Goal: Information Seeking & Learning: Learn about a topic

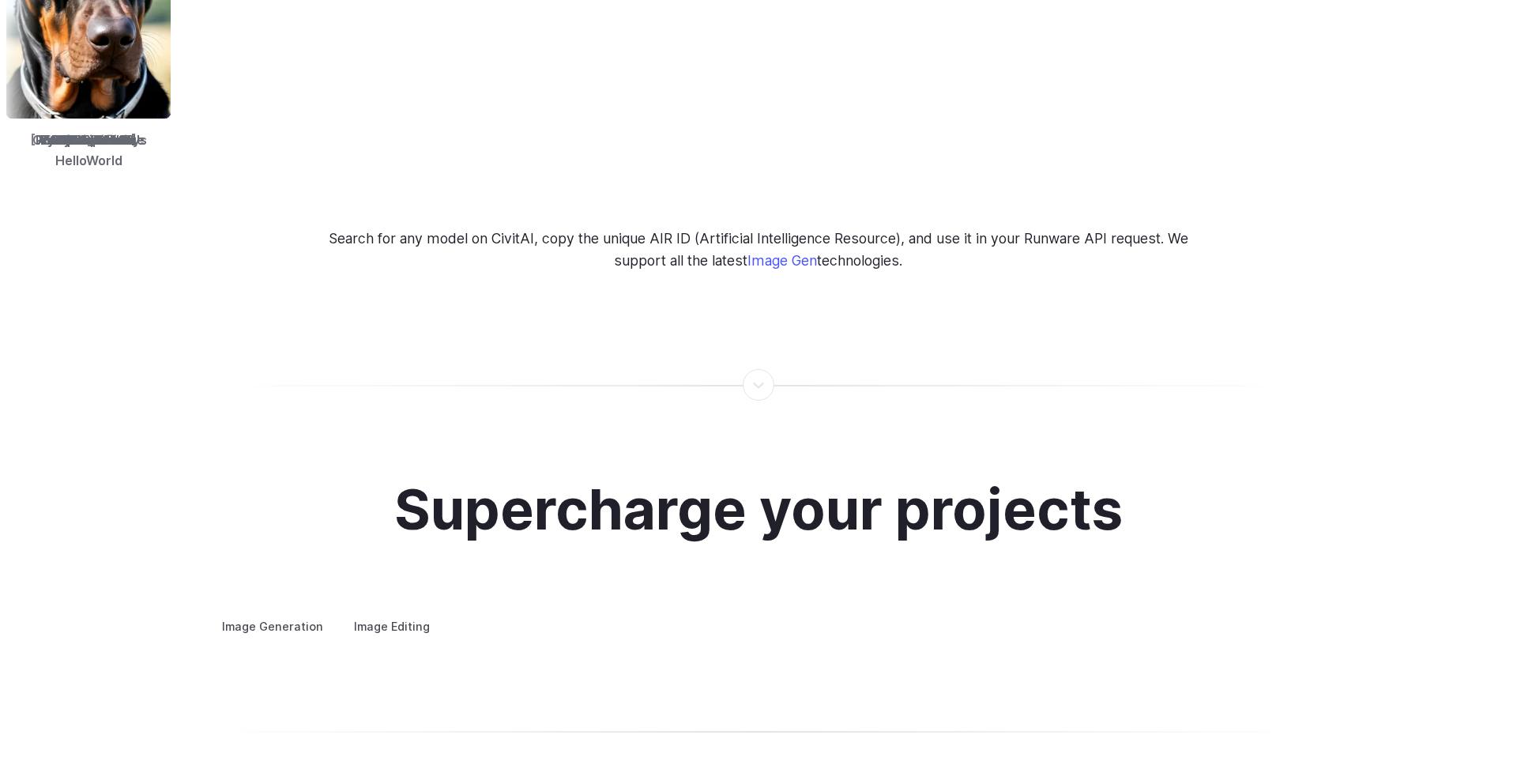
scroll to position [2899, 0]
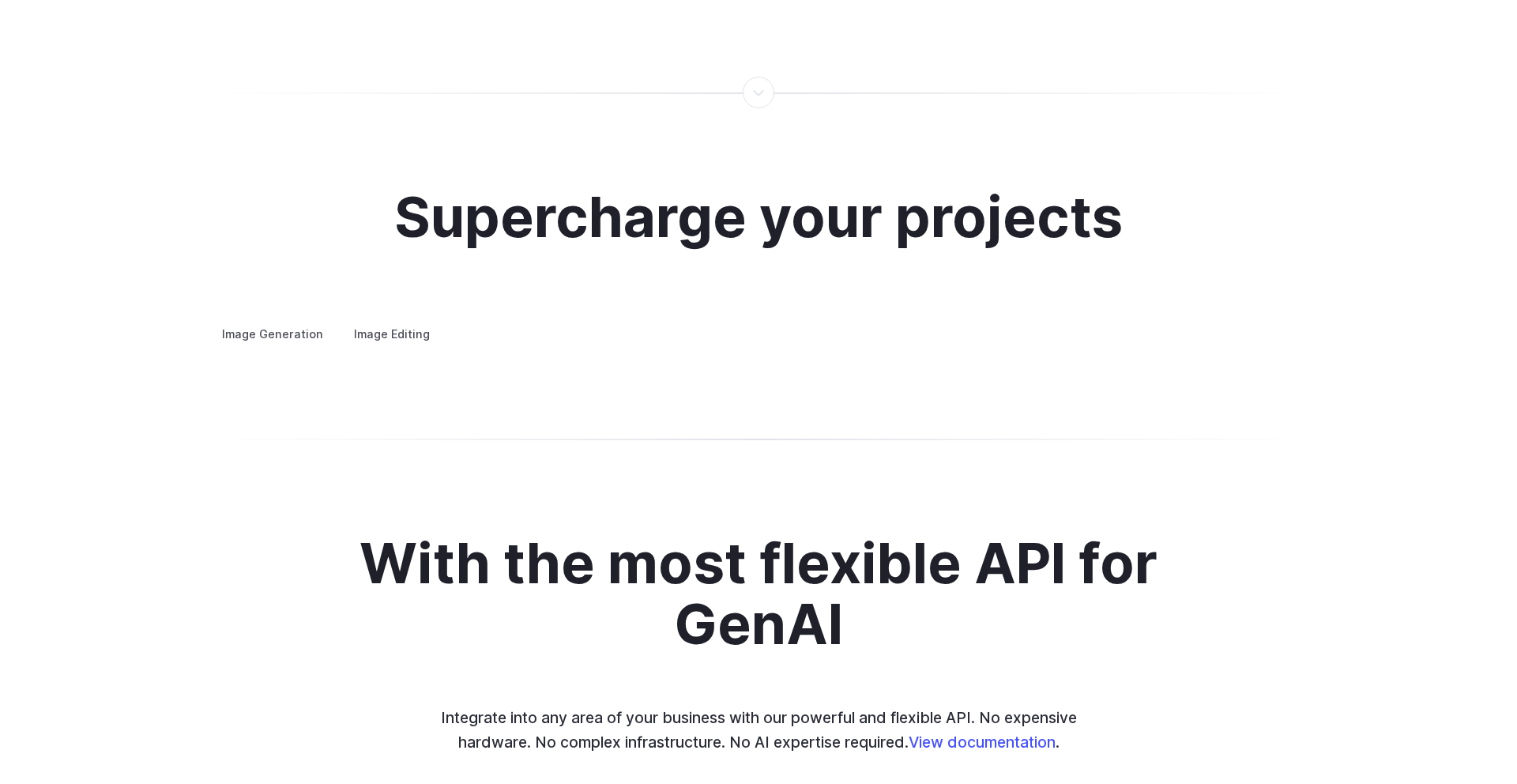
click at [0, 0] on summary "Product design" at bounding box center [0, 0] width 0 height 0
click at [0, 0] on summary "Architecture" at bounding box center [0, 0] width 0 height 0
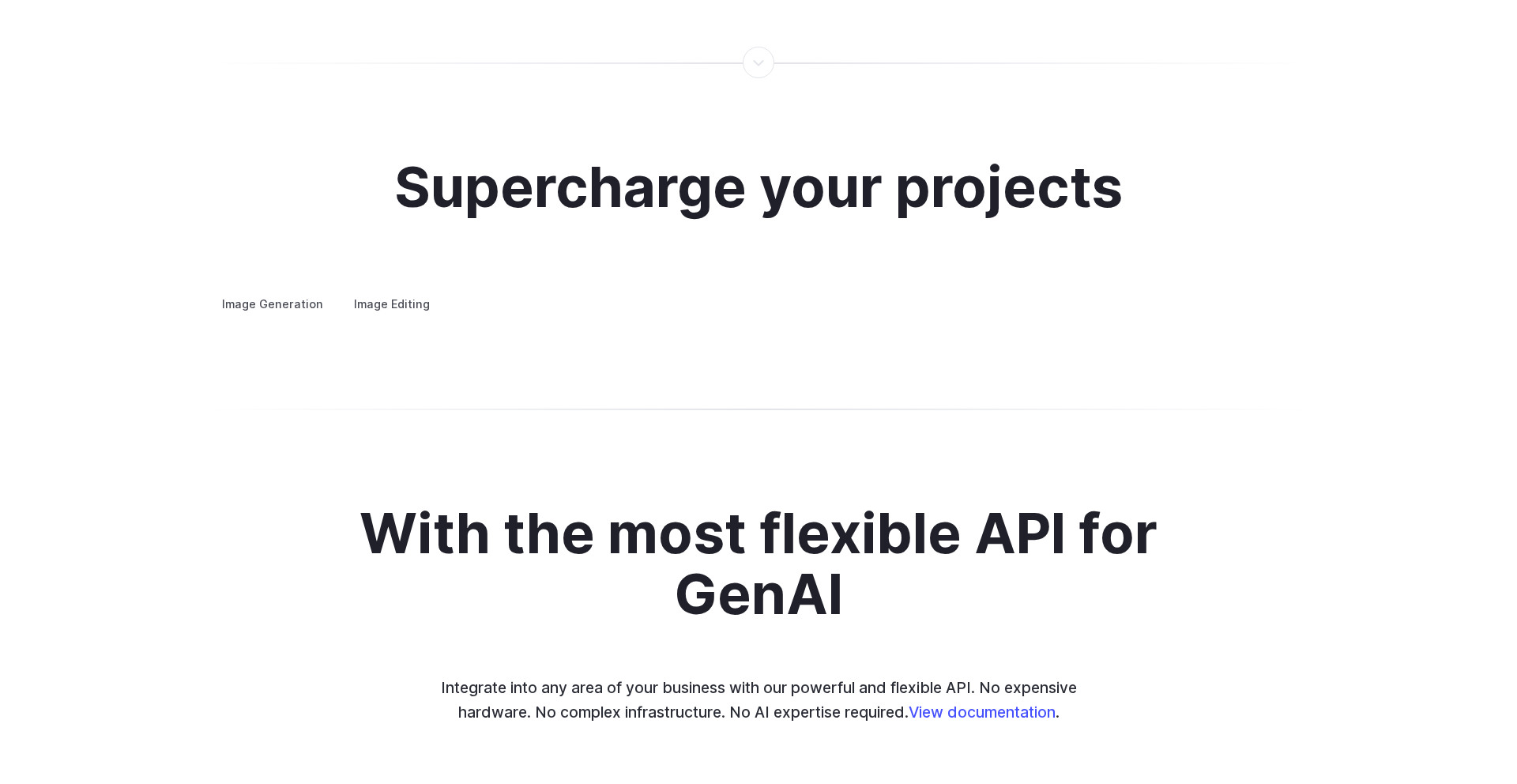
scroll to position [2972, 0]
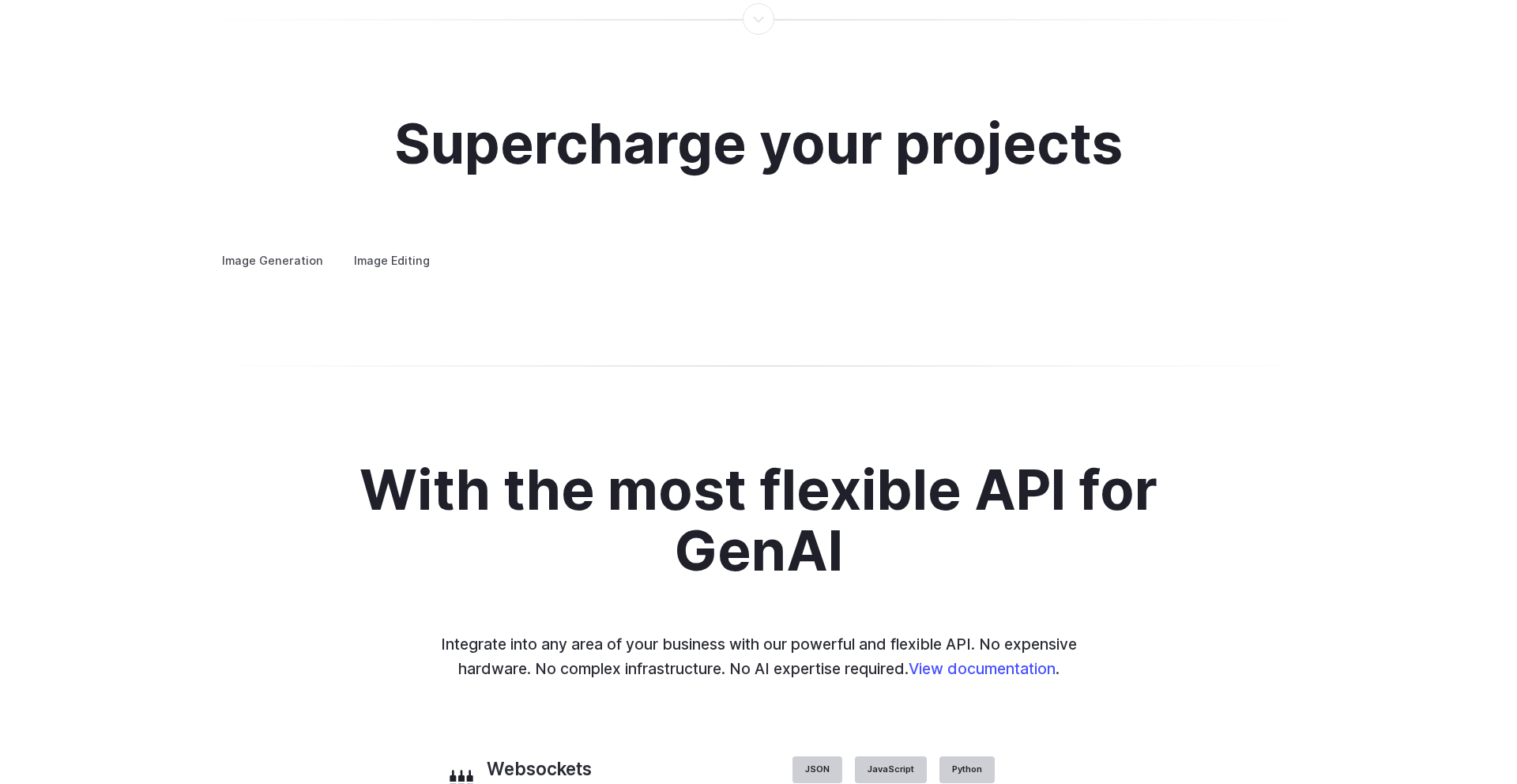
click at [0, 0] on summary "Architecture" at bounding box center [0, 0] width 0 height 0
click at [0, 0] on summary "Product design" at bounding box center [0, 0] width 0 height 0
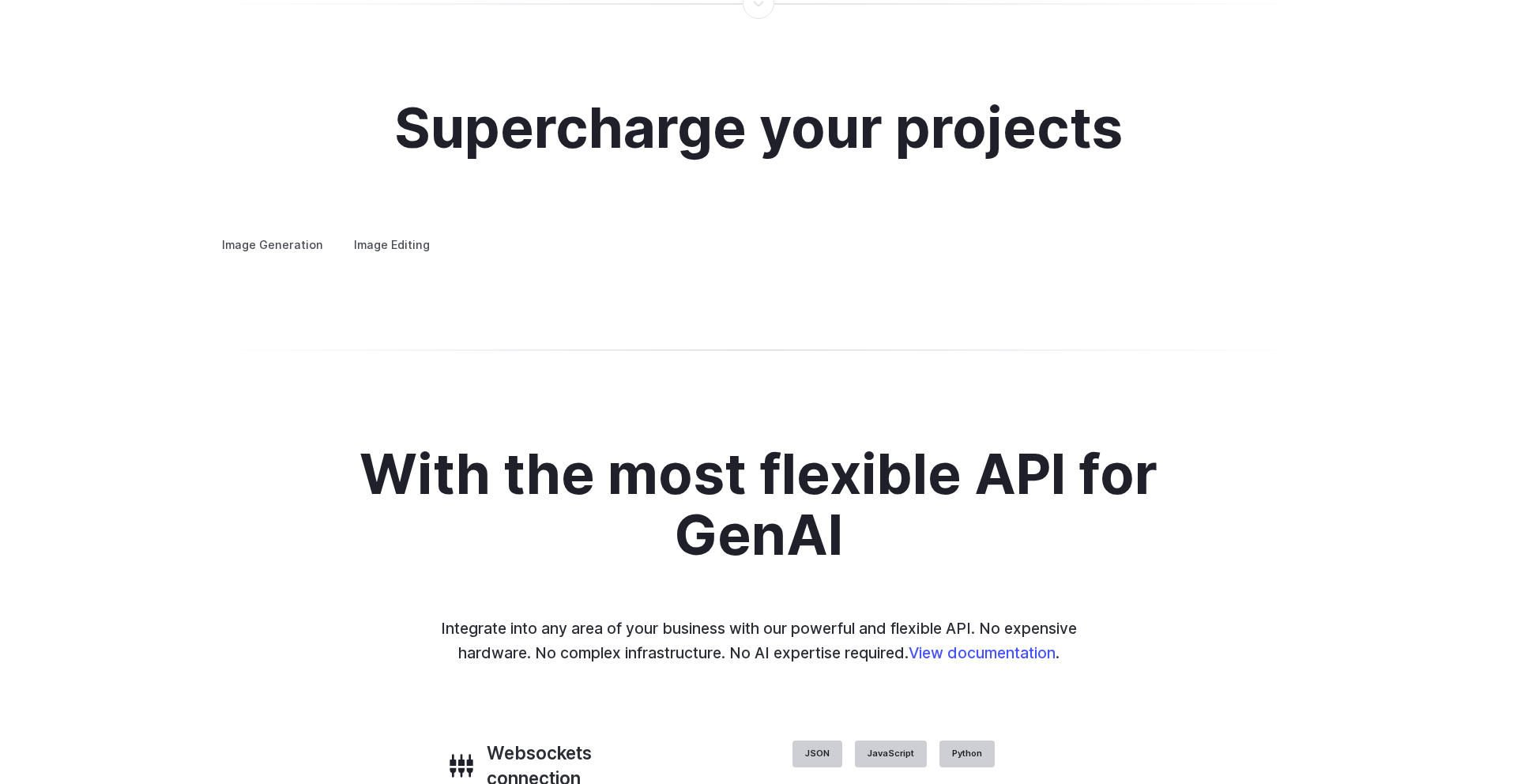
click at [0, 0] on summary "Personalized assets" at bounding box center [0, 0] width 0 height 0
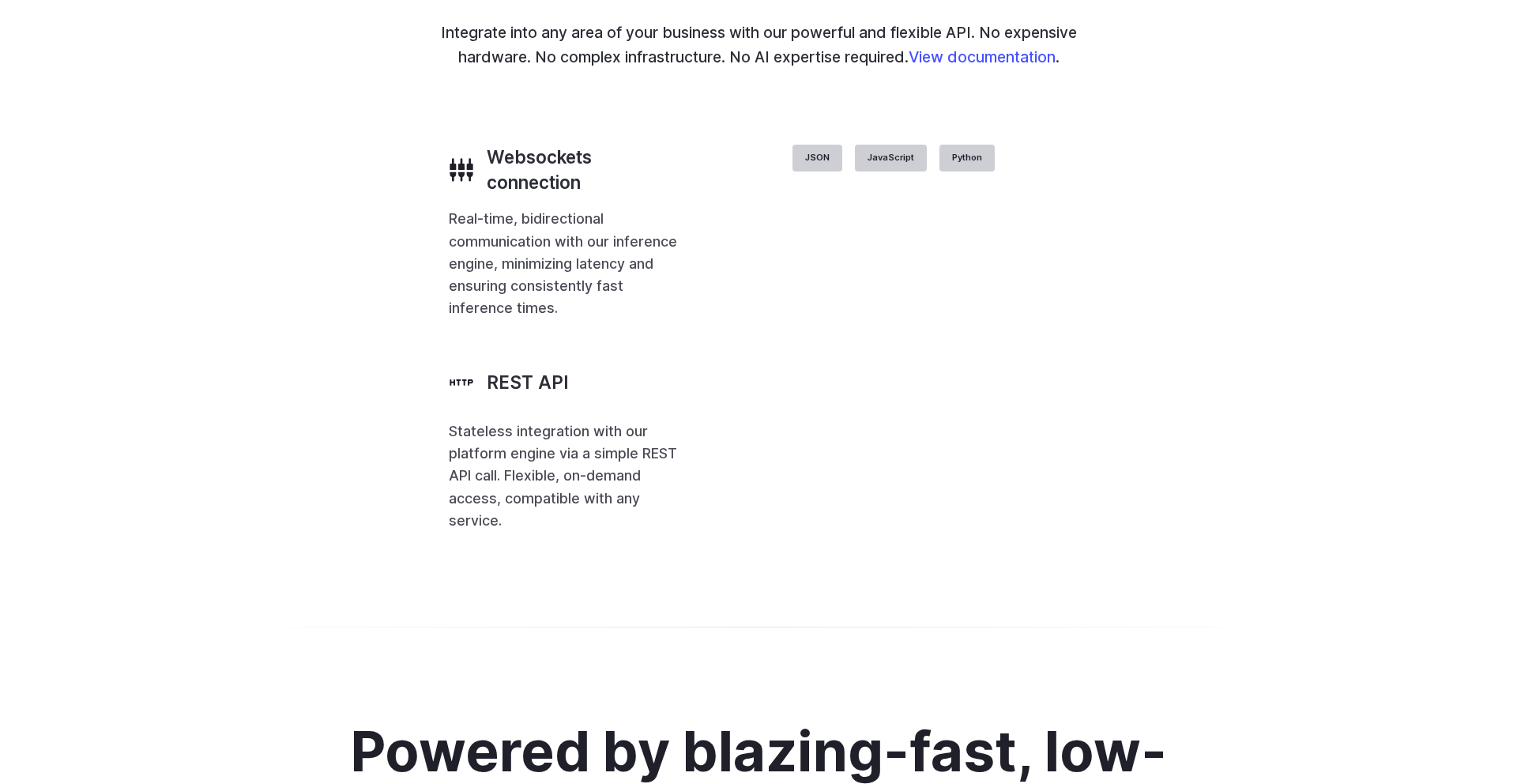
scroll to position [3925, 0]
